Goal: Find specific page/section: Find specific page/section

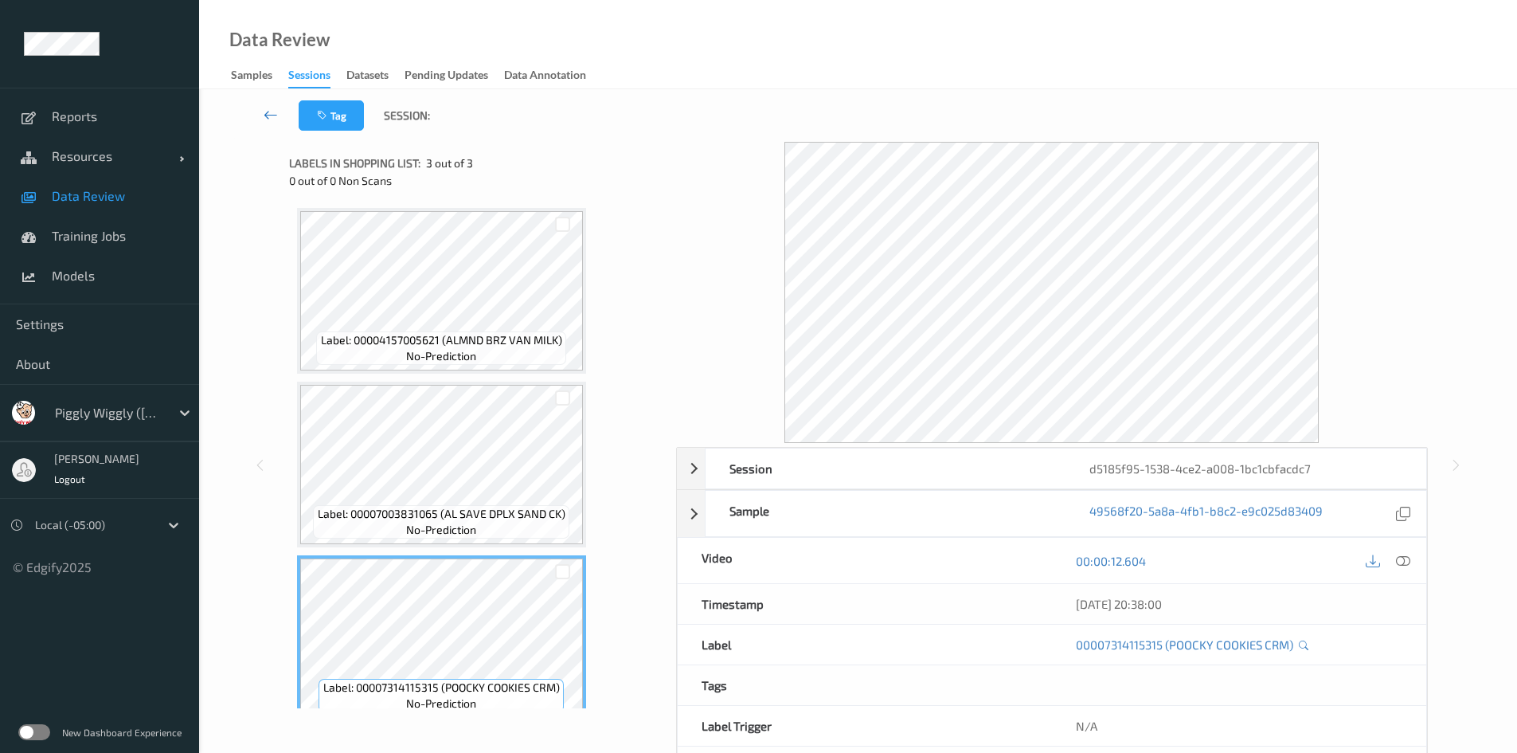
click at [270, 115] on icon at bounding box center [271, 115] width 14 height 16
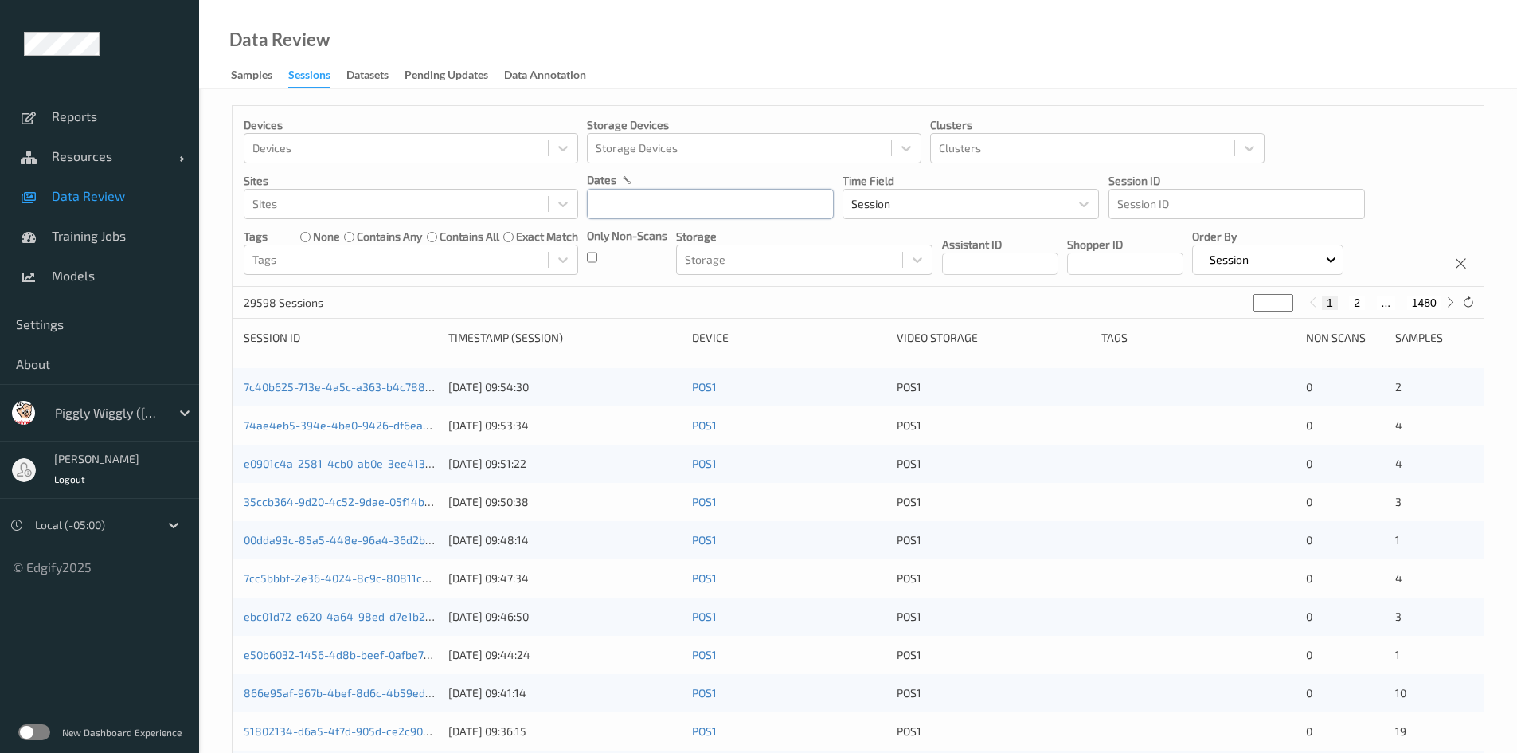
click at [665, 214] on input "text" at bounding box center [710, 204] width 247 height 30
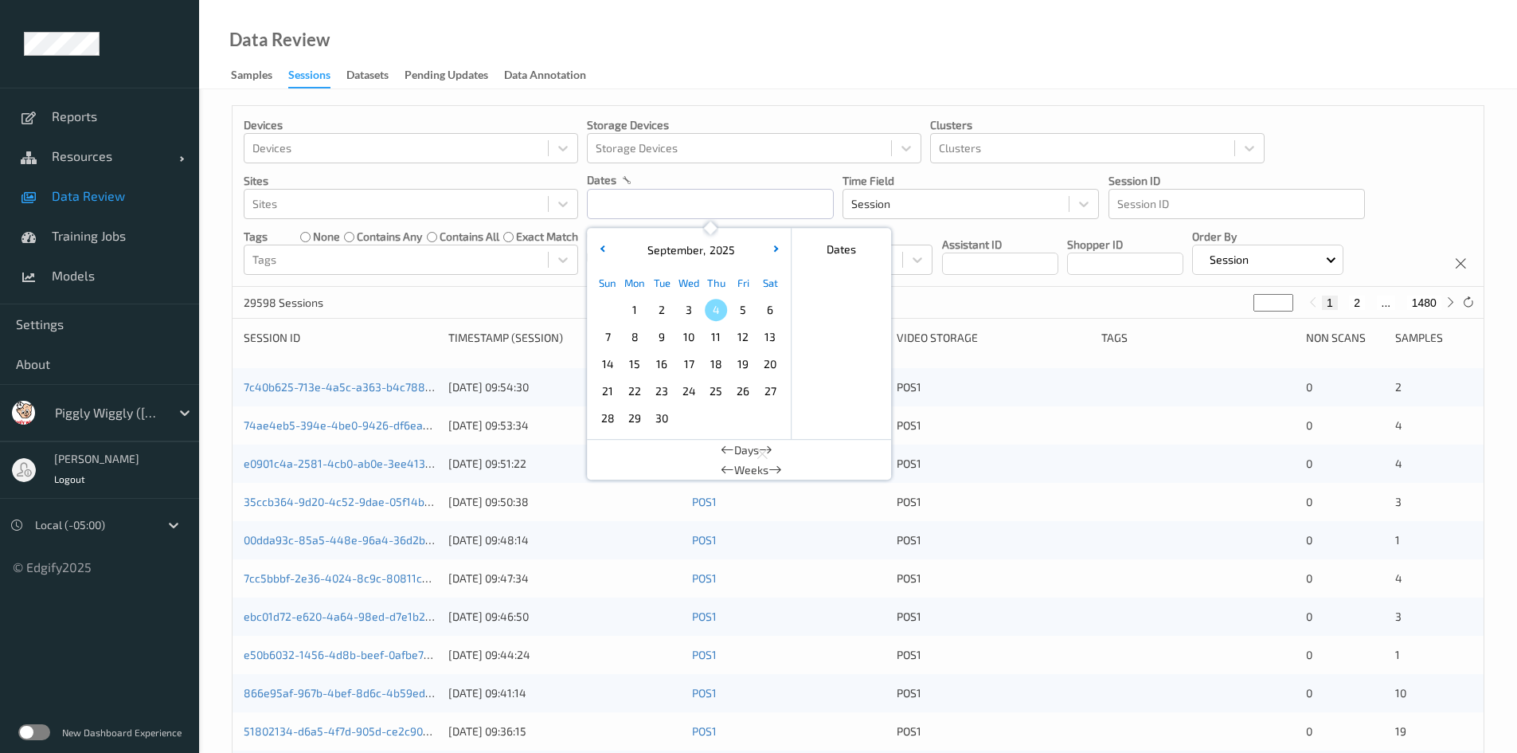
click at [690, 304] on span "3" at bounding box center [689, 310] width 22 height 22
click at [694, 303] on span "3" at bounding box center [689, 310] width 22 height 22
type input "[DATE] 00:00 -> [DATE] 23:59"
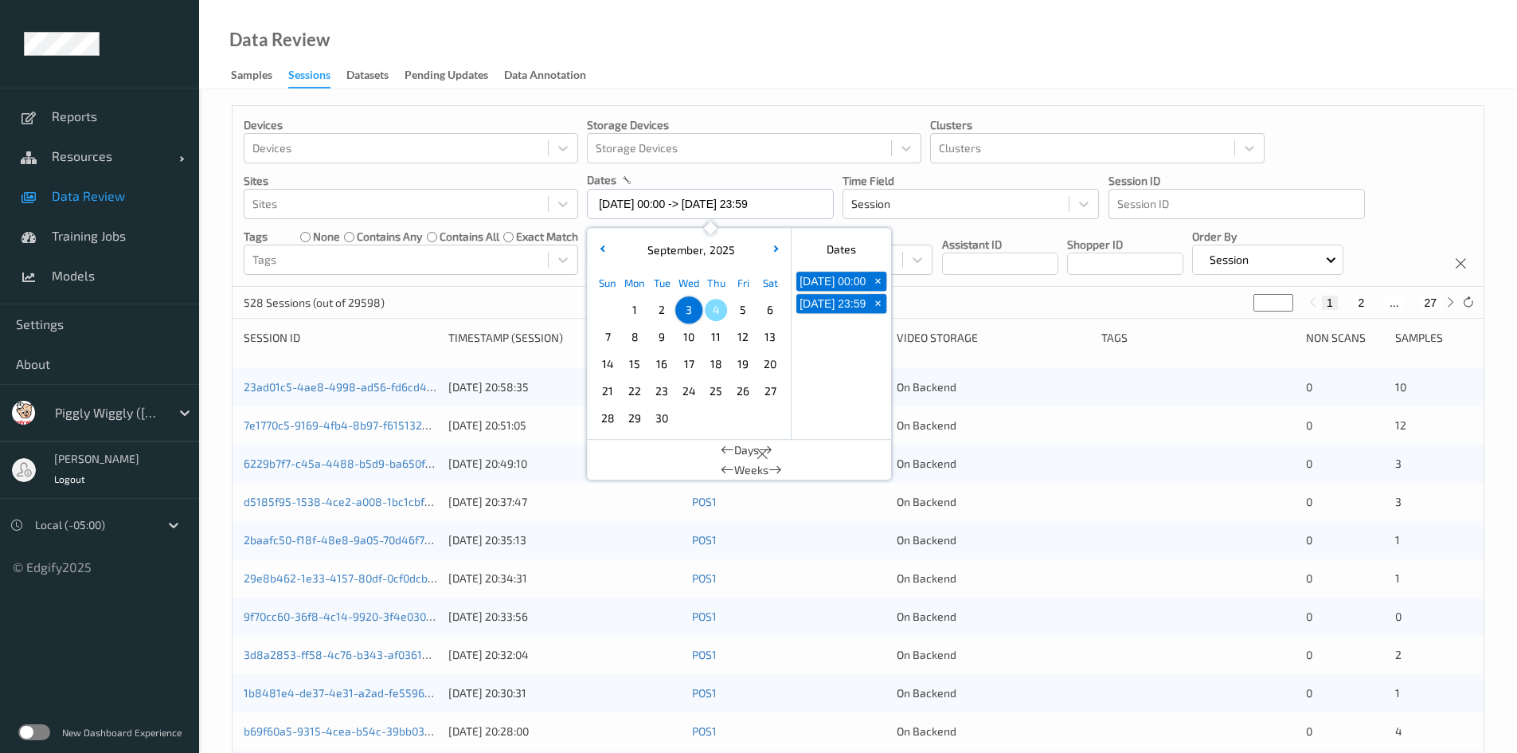
click at [726, 62] on div "Data Review Samples Sessions Datasets Pending Updates Data Annotation" at bounding box center [858, 44] width 1318 height 89
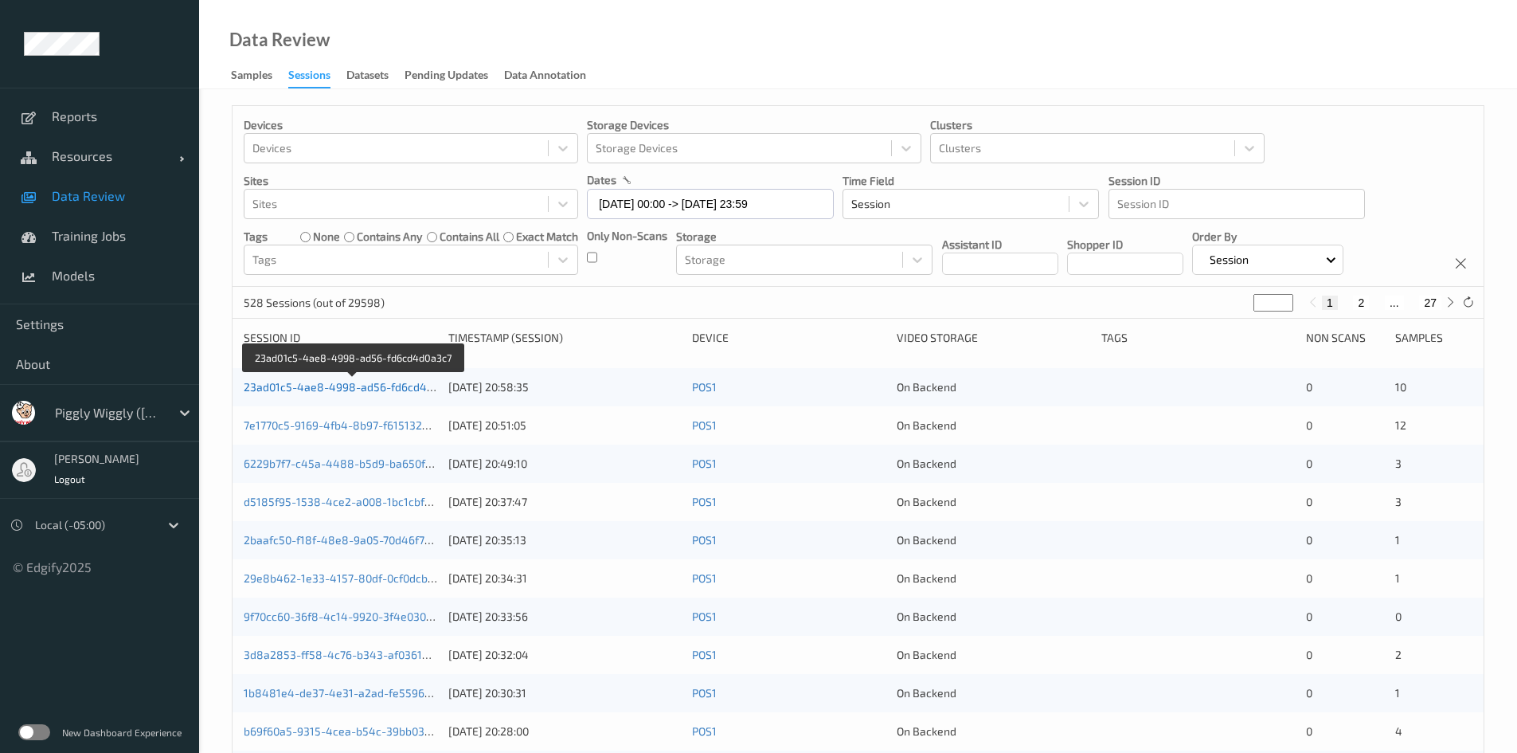
click at [379, 386] on link "23ad01c5-4ae8-4998-ad56-fd6cd4d0a3c7" at bounding box center [354, 387] width 220 height 14
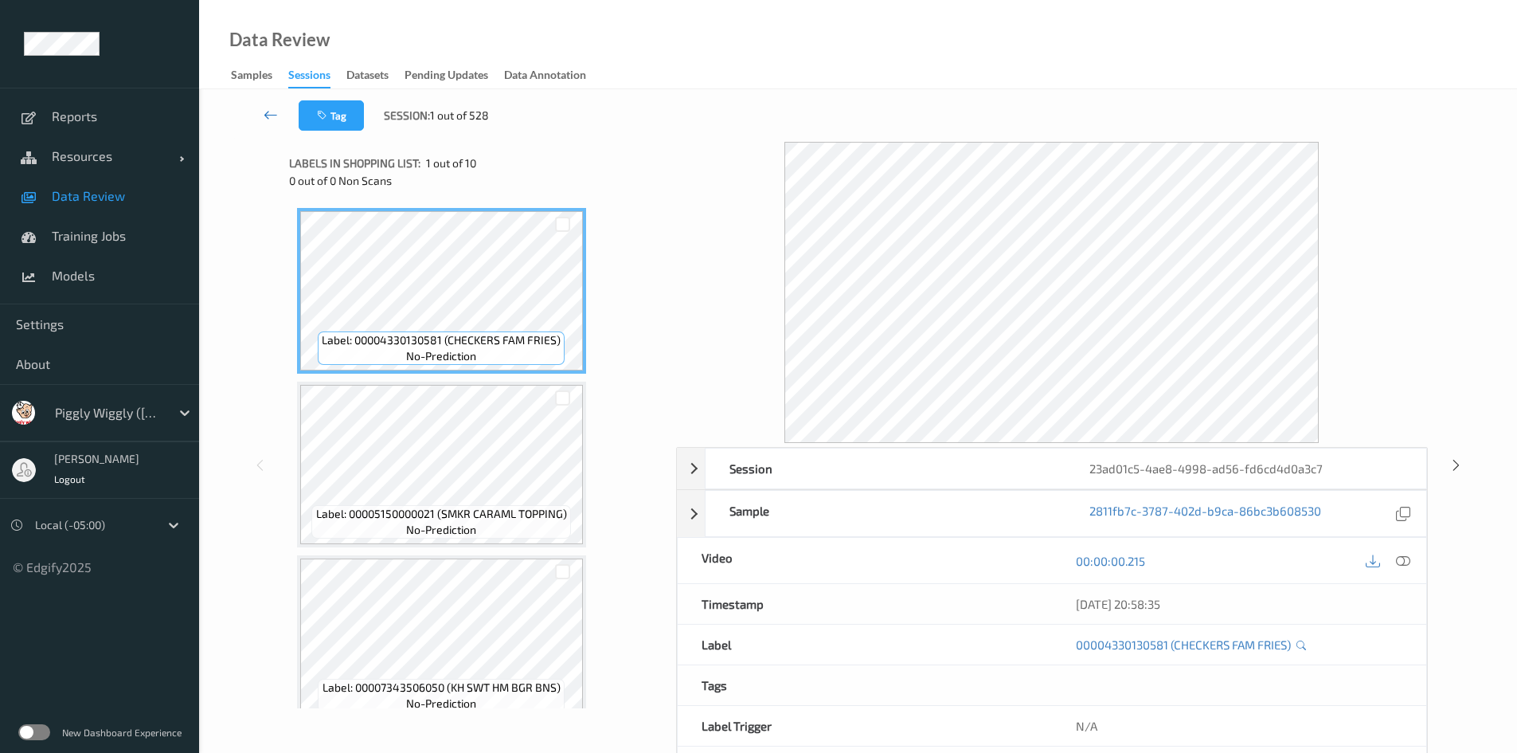
click at [272, 125] on link at bounding box center [271, 115] width 56 height 30
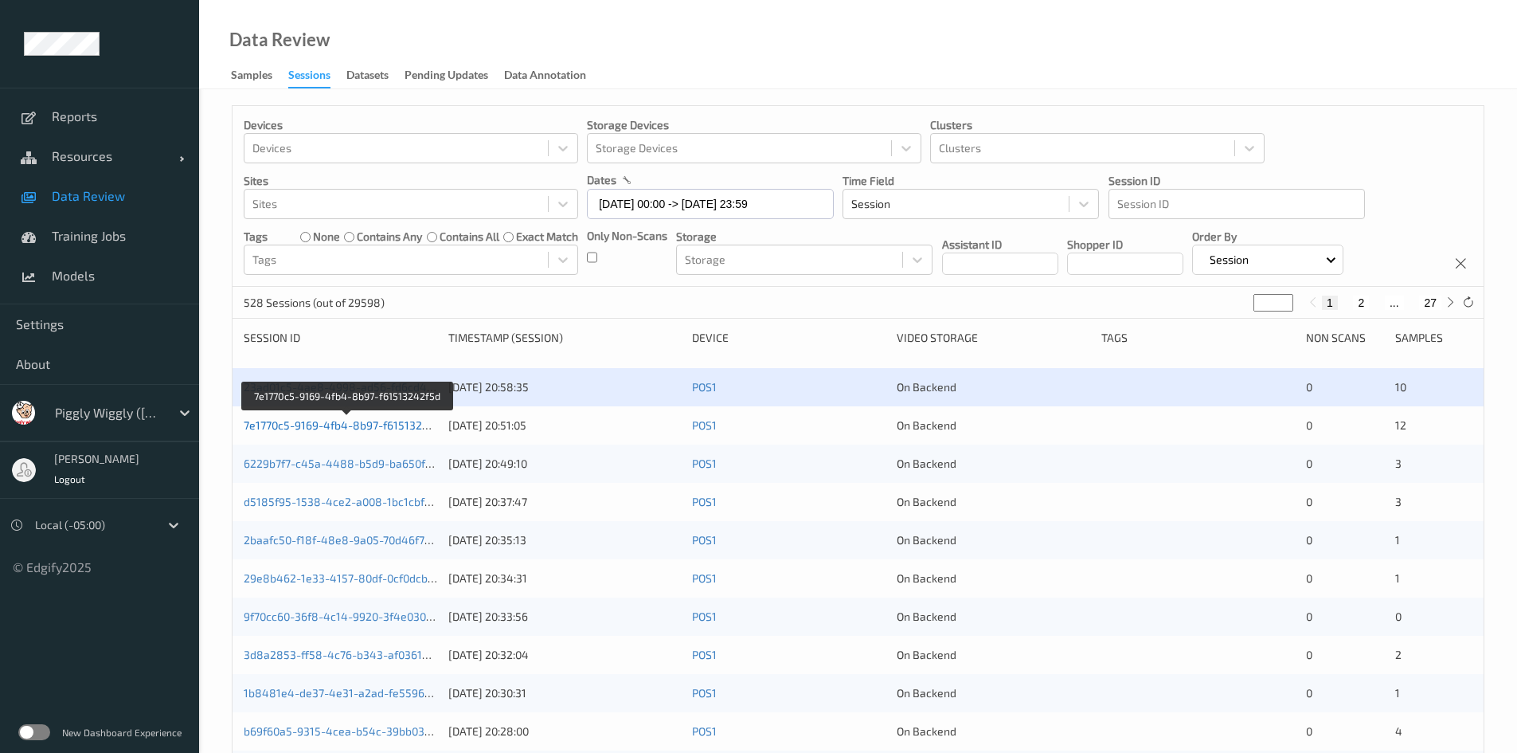
click at [342, 420] on link "7e1770c5-9169-4fb4-8b97-f61513242f5d" at bounding box center [348, 425] width 209 height 14
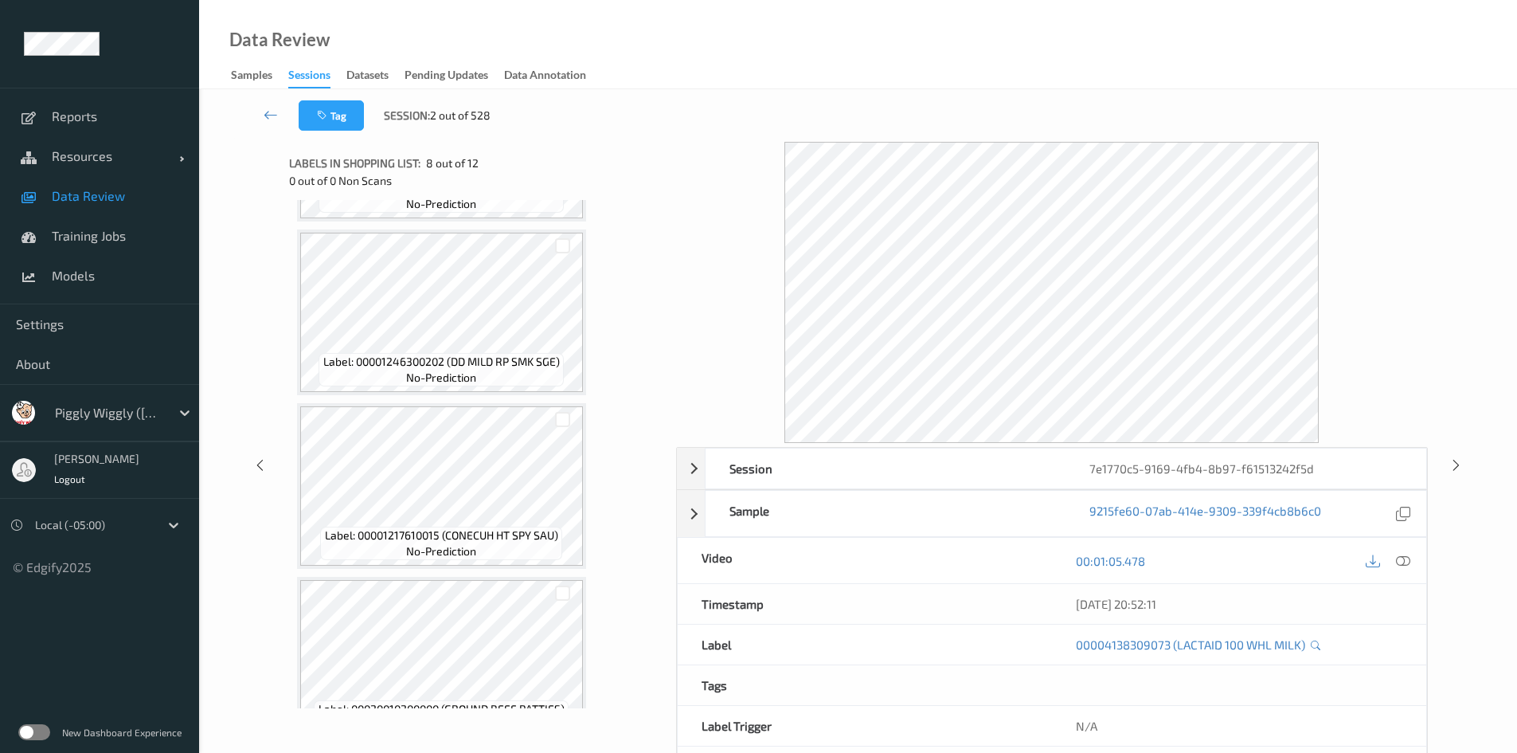
scroll to position [1583, 0]
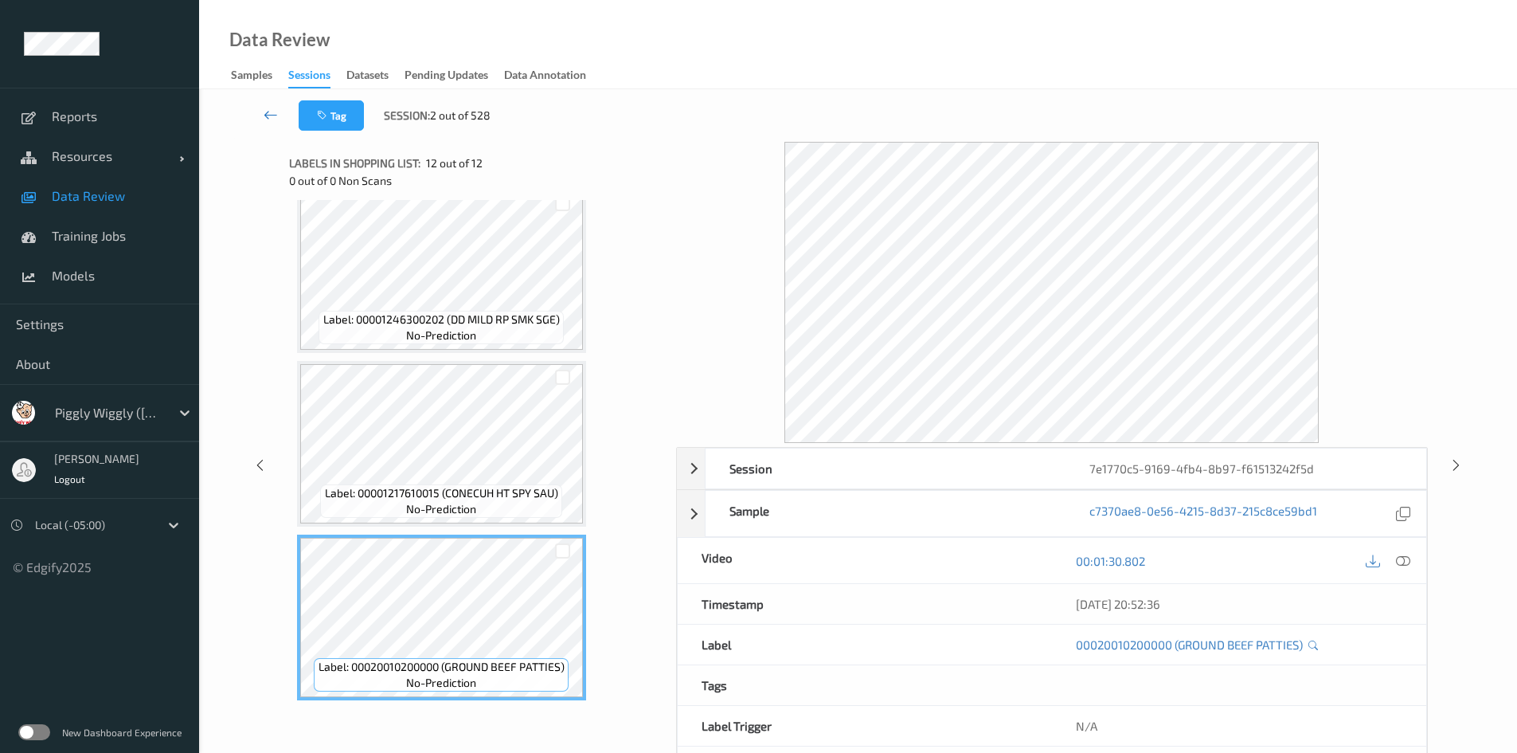
click at [266, 112] on icon at bounding box center [271, 115] width 14 height 16
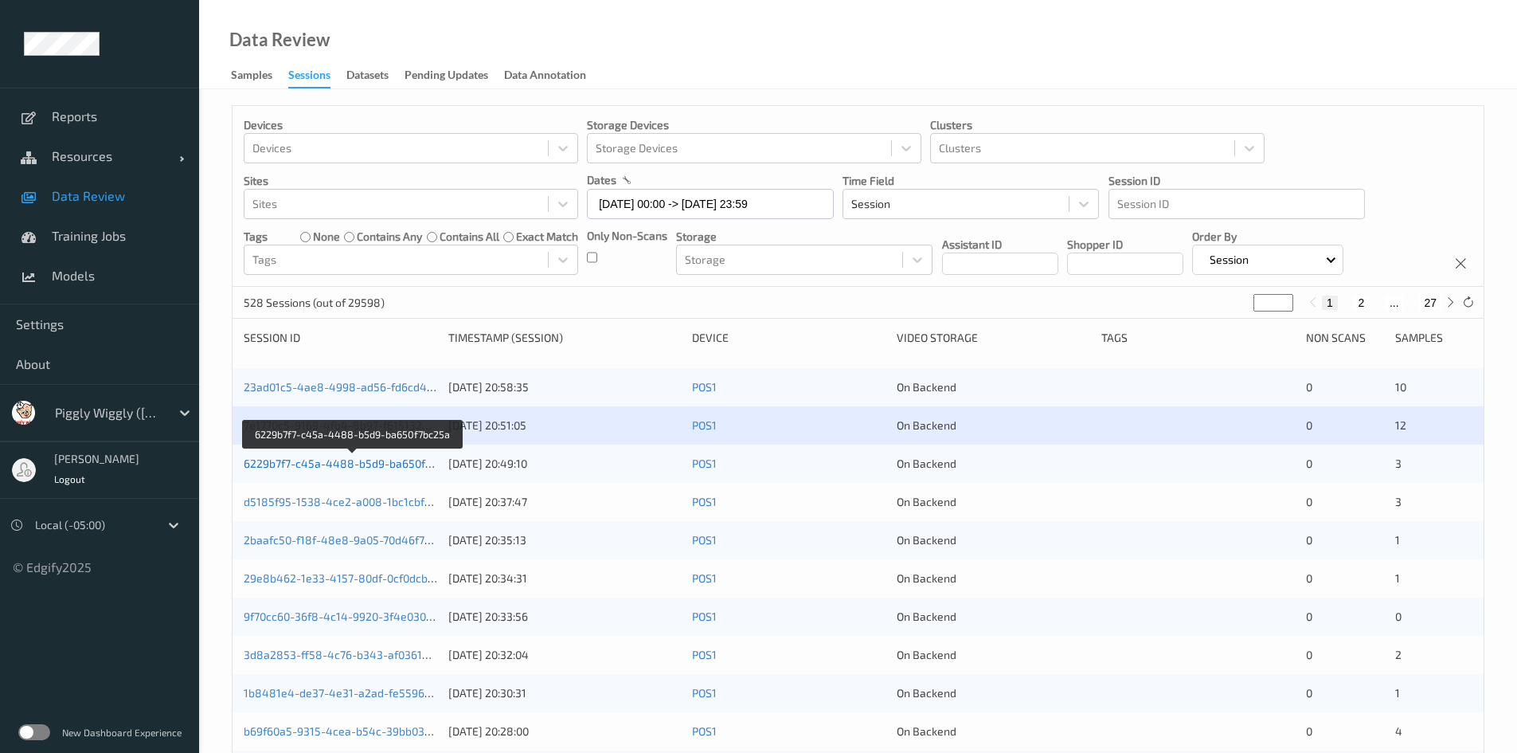
click at [358, 465] on link "6229b7f7-c45a-4488-b5d9-ba650f7bc25a" at bounding box center [353, 463] width 218 height 14
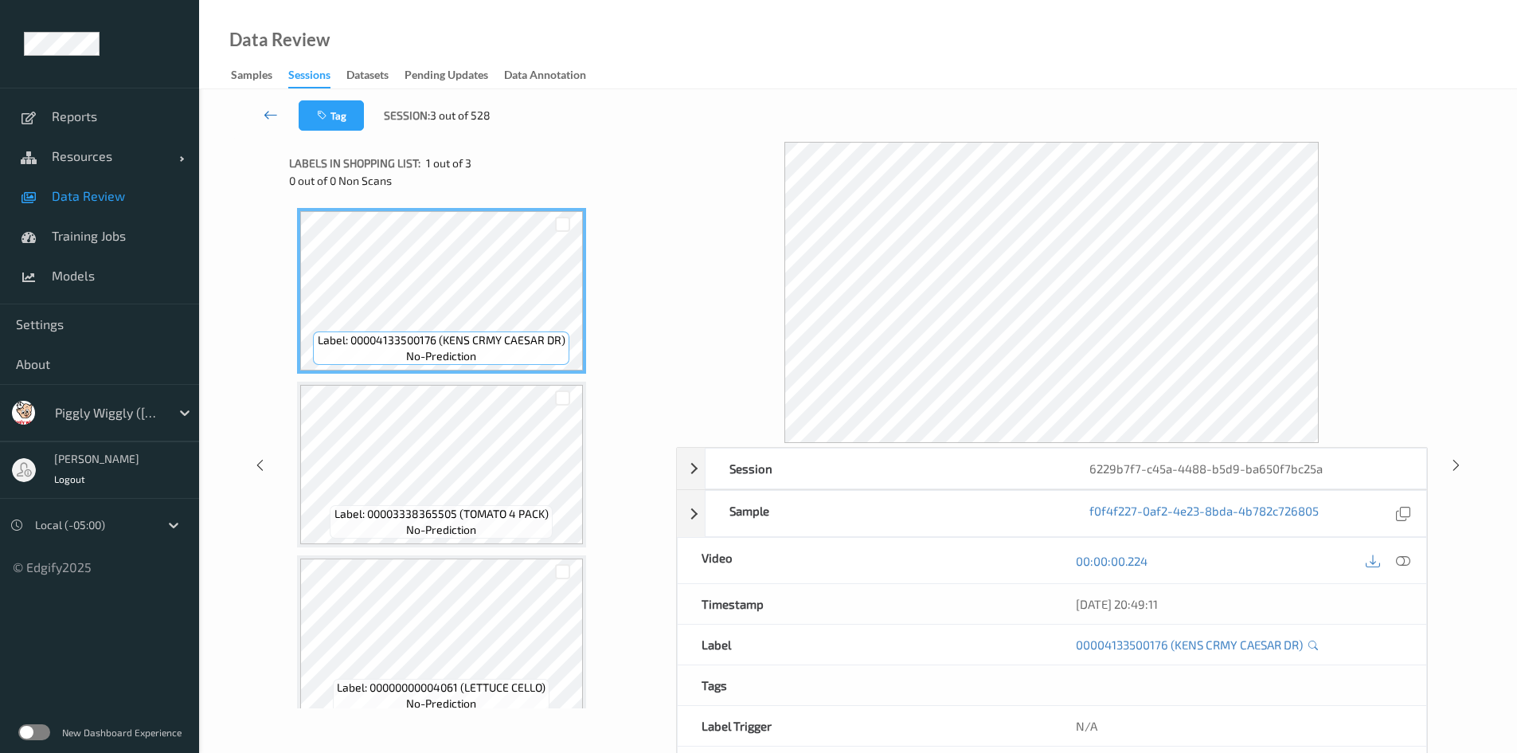
click at [275, 121] on icon at bounding box center [271, 115] width 14 height 16
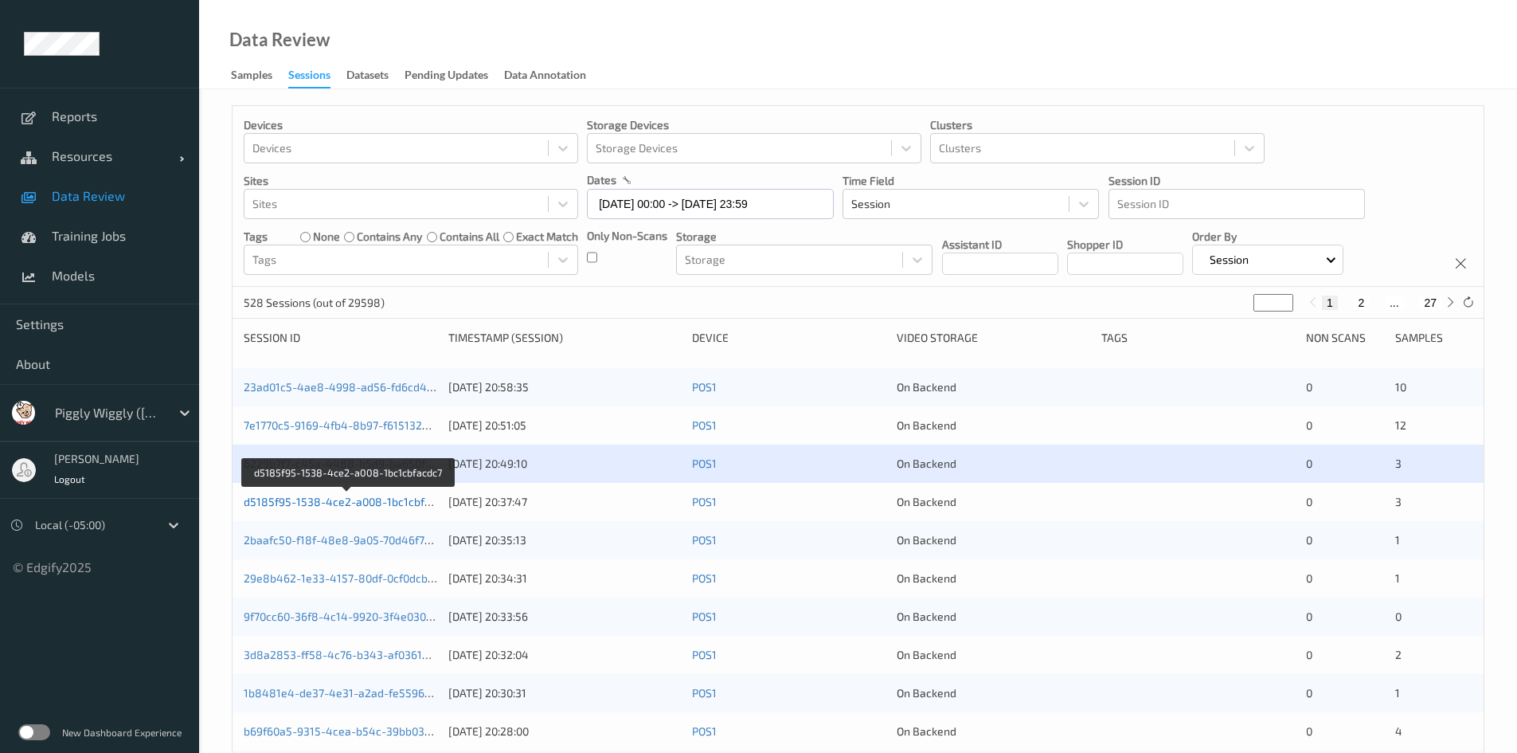
click at [360, 503] on link "d5185f95-1538-4ce2-a008-1bc1cbfacdc7" at bounding box center [349, 502] width 210 height 14
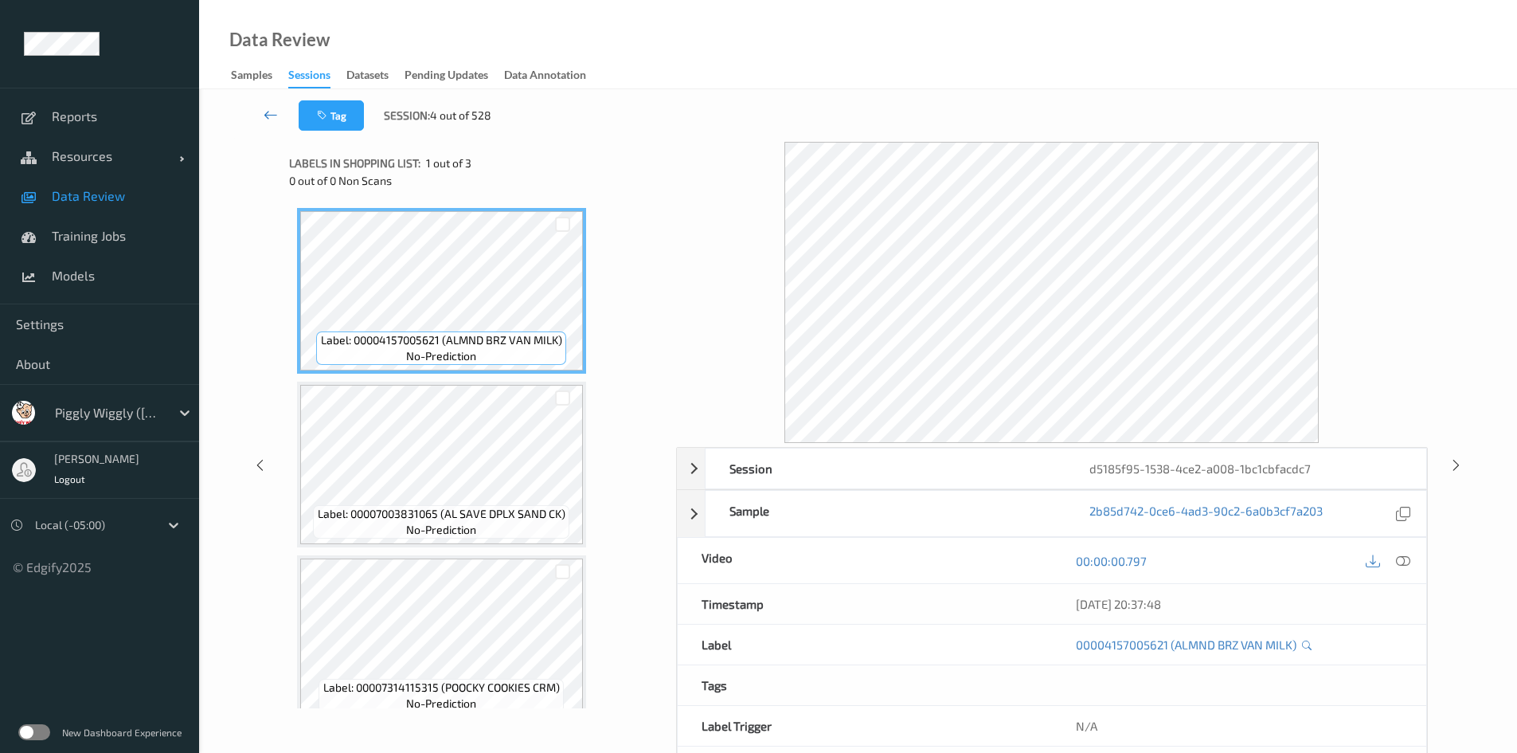
click at [268, 112] on icon at bounding box center [271, 115] width 14 height 16
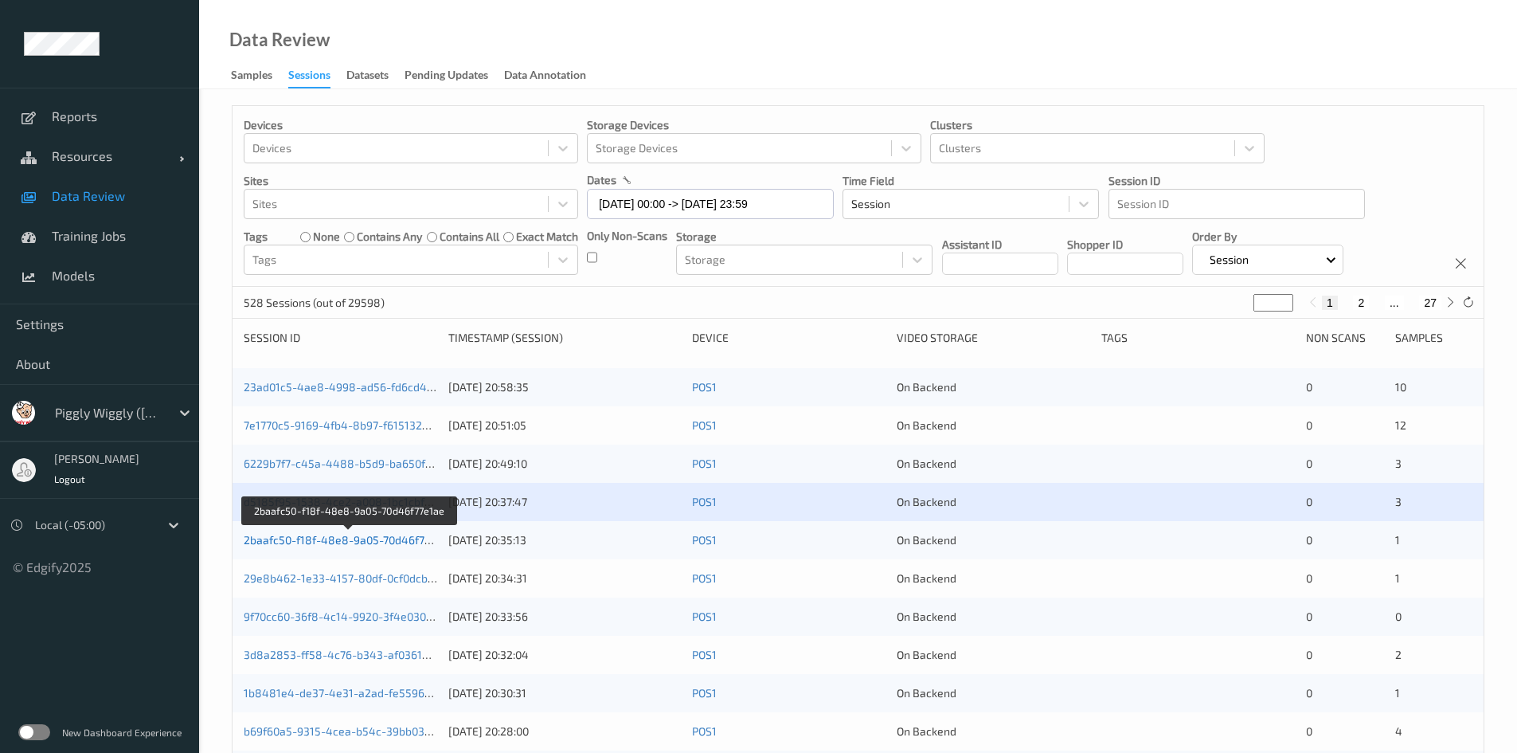
click at [348, 545] on link "2baafc50-f18f-48e8-9a05-70d46f77e1ae" at bounding box center [349, 540] width 210 height 14
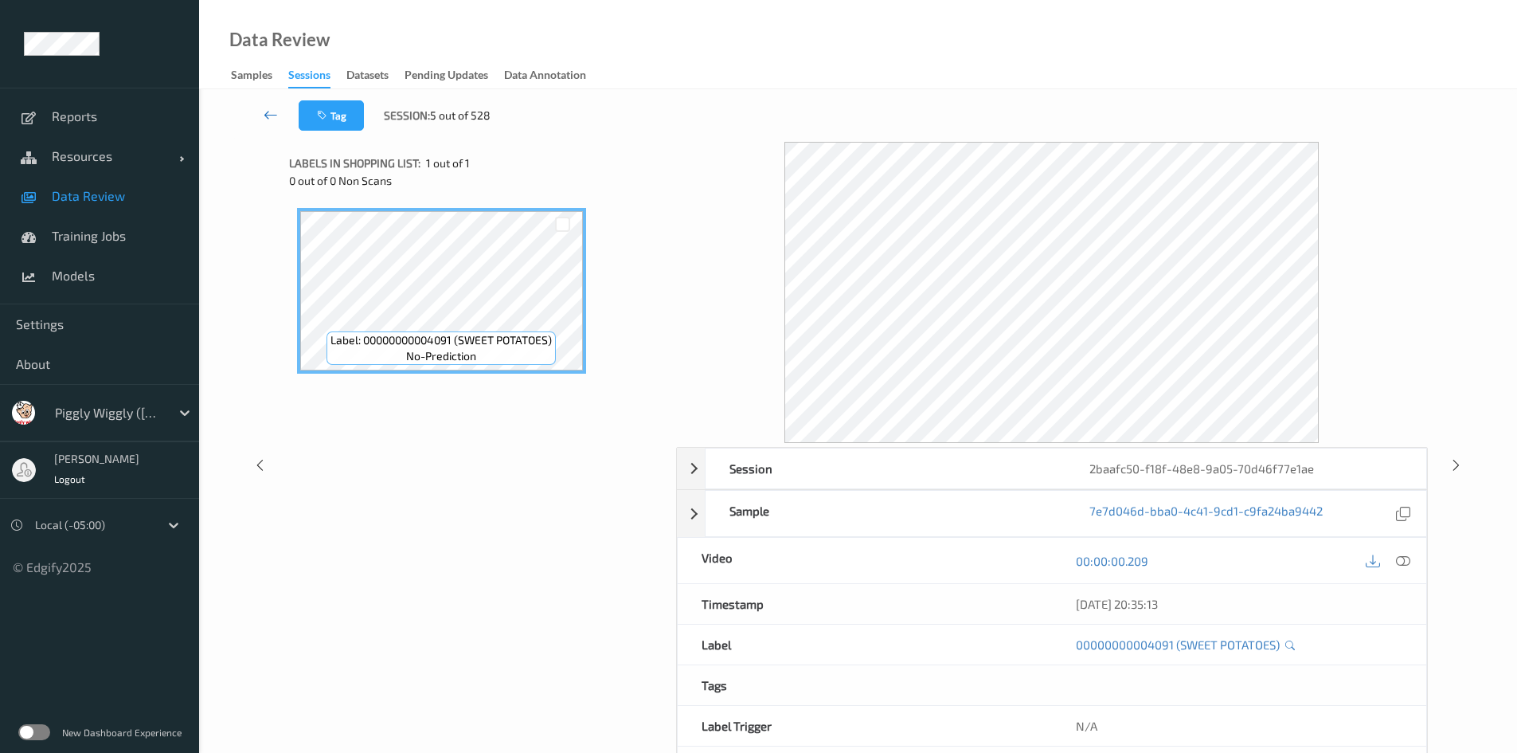
click at [262, 112] on link at bounding box center [271, 115] width 56 height 30
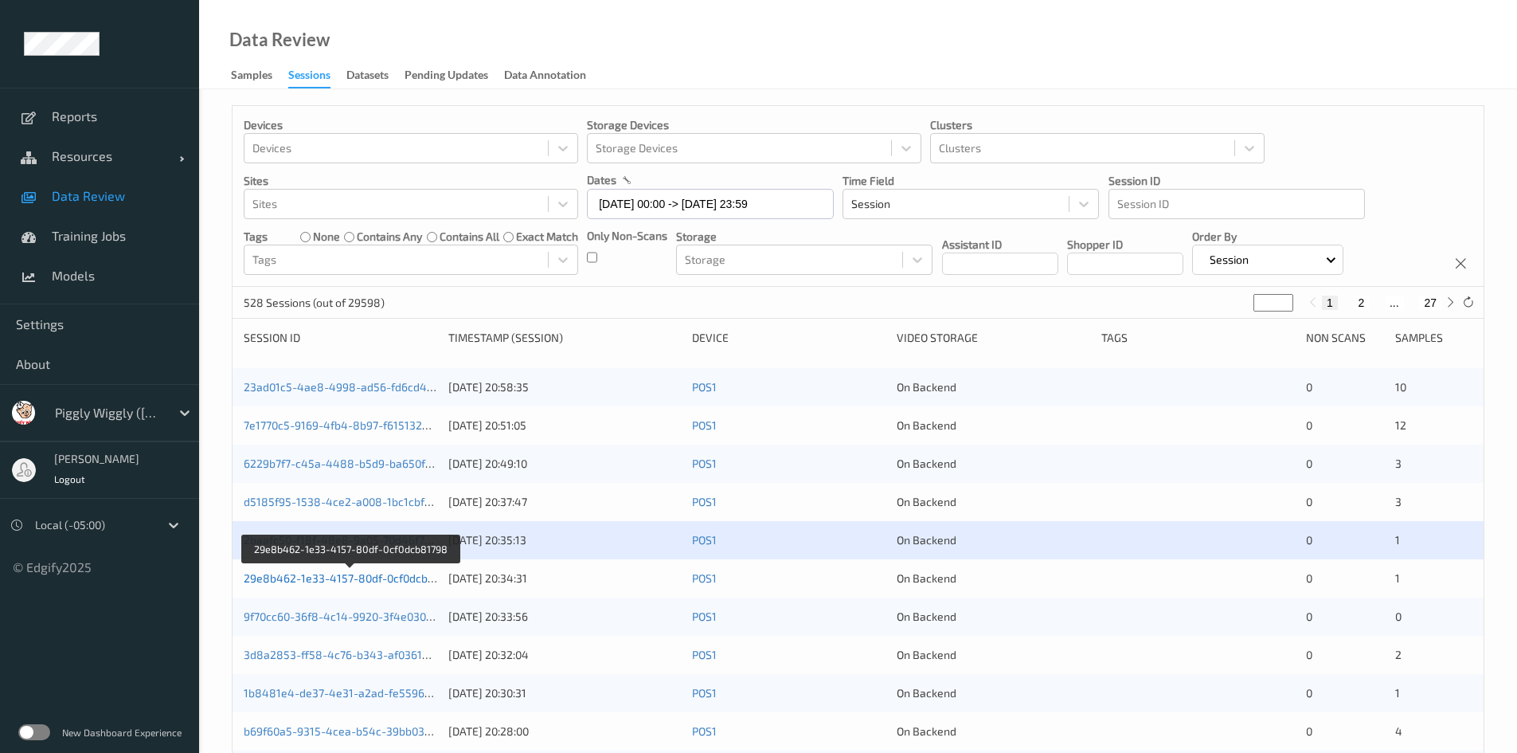
click at [365, 578] on link "29e8b462-1e33-4157-80df-0cf0dcb81798" at bounding box center [351, 578] width 215 height 14
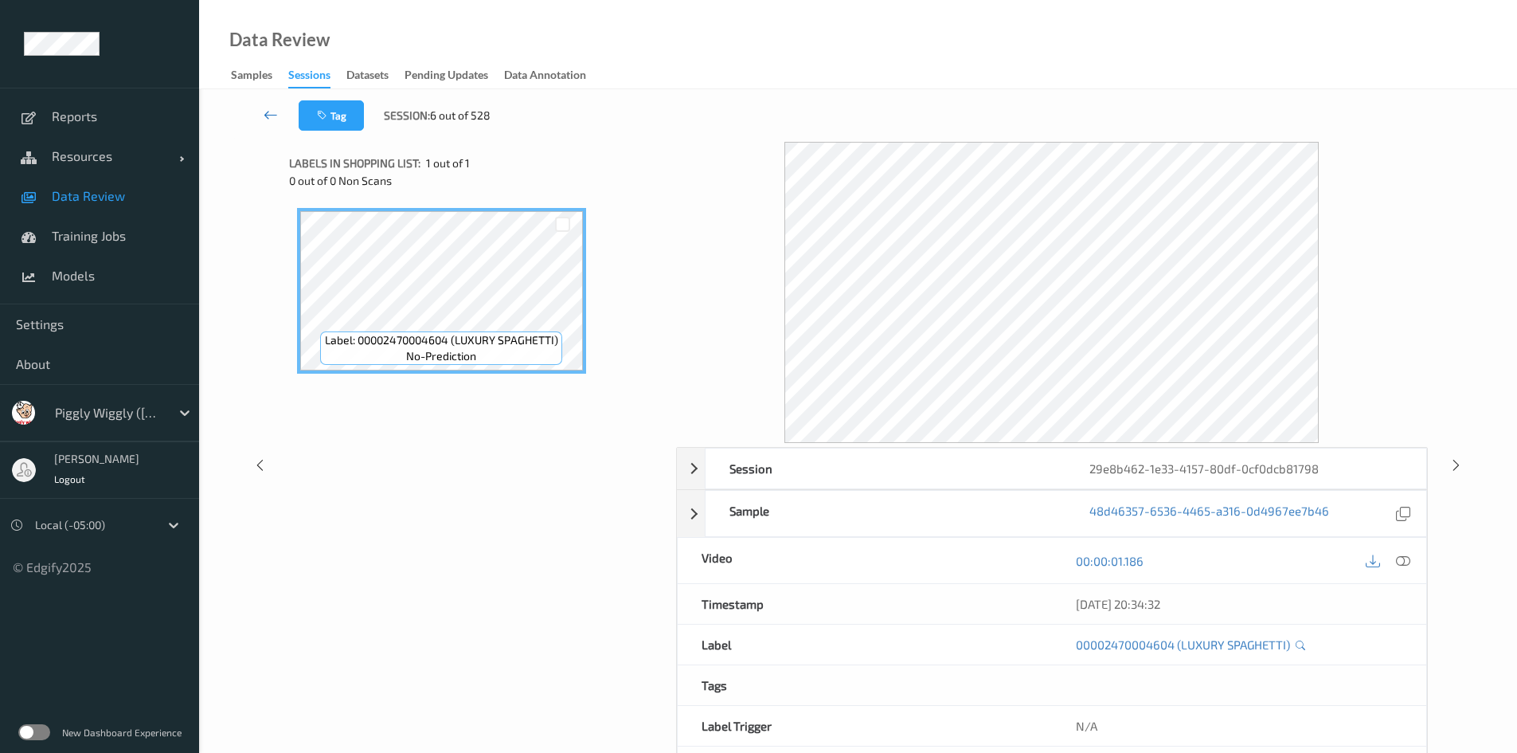
click at [269, 110] on icon at bounding box center [271, 115] width 14 height 16
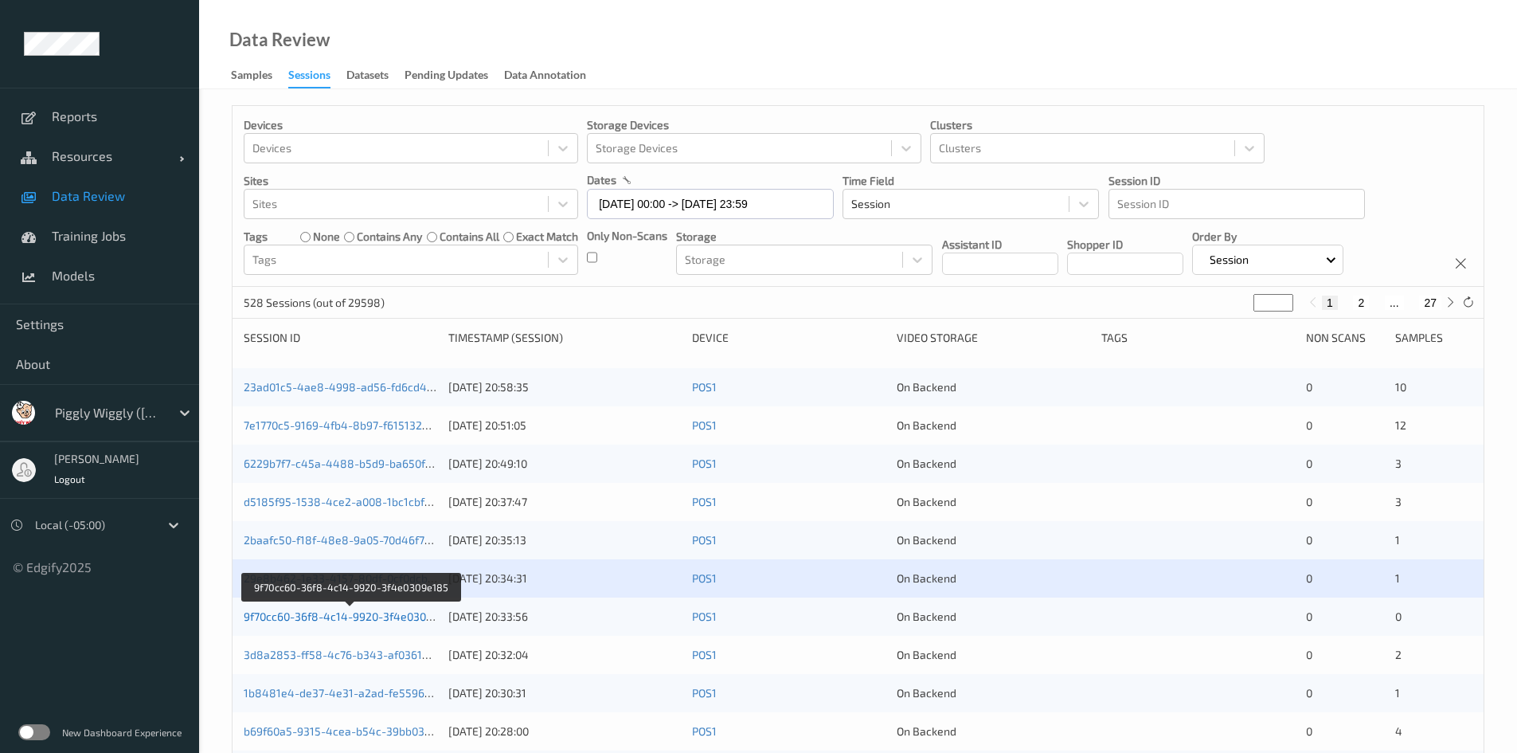
click at [361, 620] on link "9f70cc60-36f8-4c14-9920-3f4e0309e185" at bounding box center [350, 616] width 213 height 14
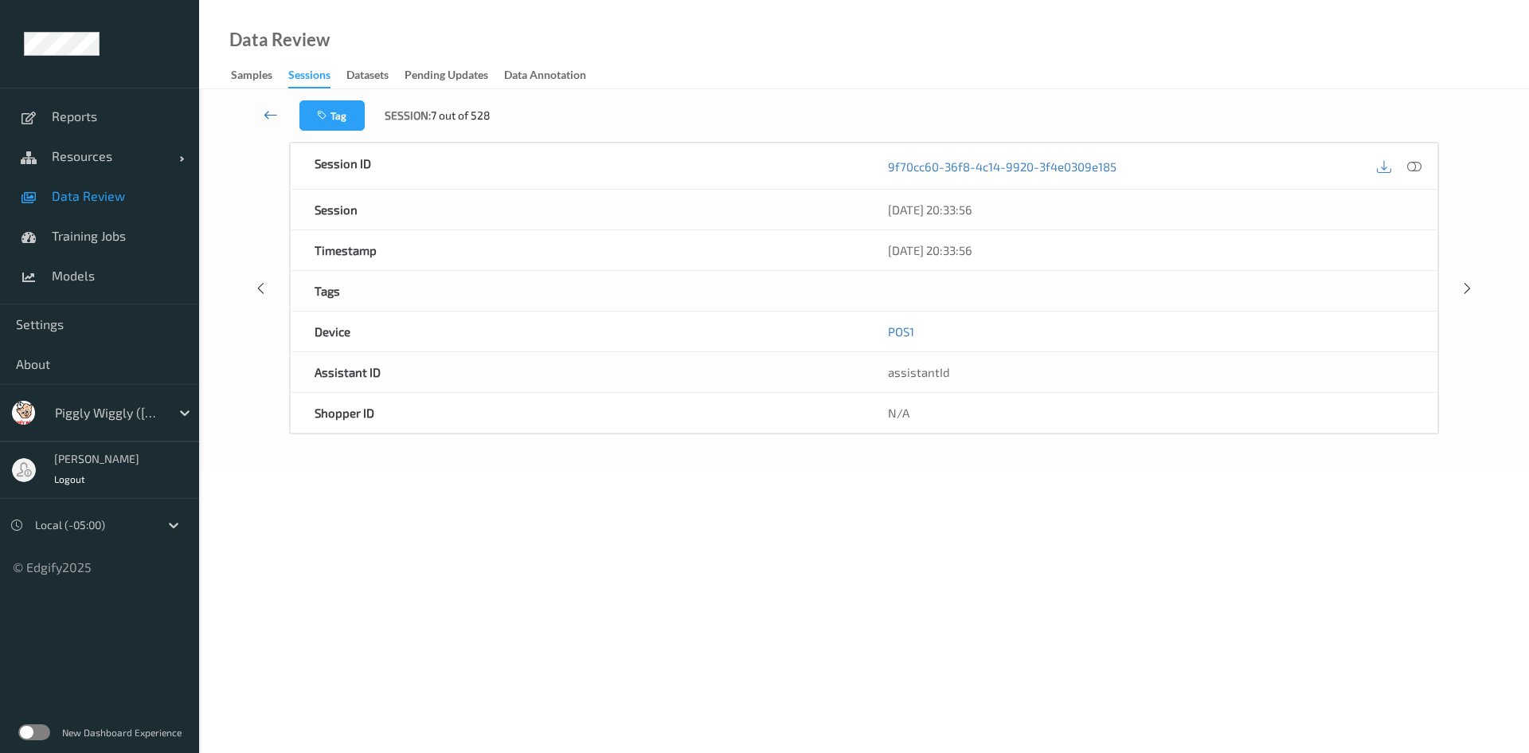
click at [267, 112] on icon at bounding box center [271, 115] width 14 height 16
